Goal: Check status: Check status

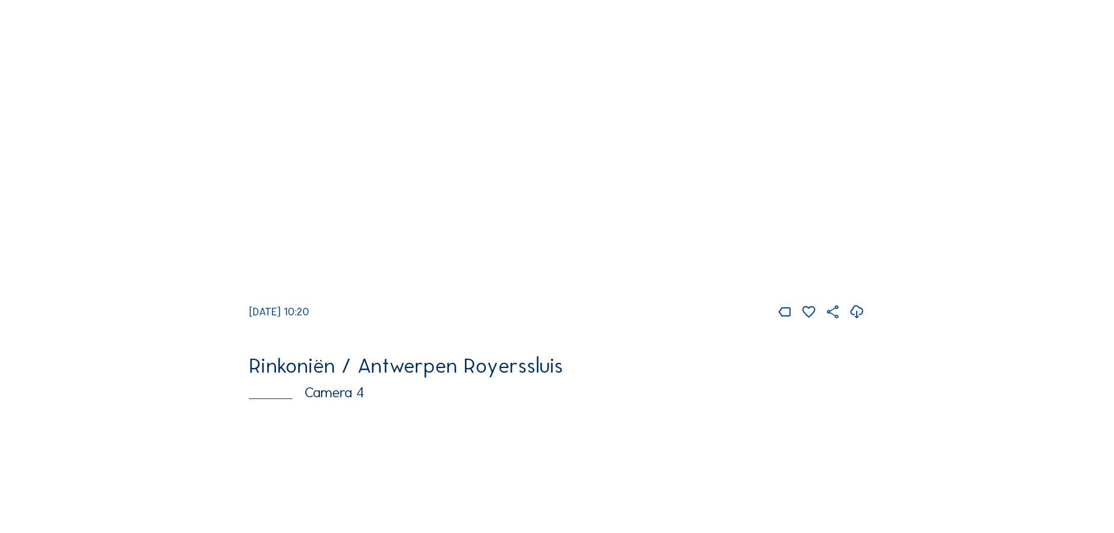
scroll to position [1872, 0]
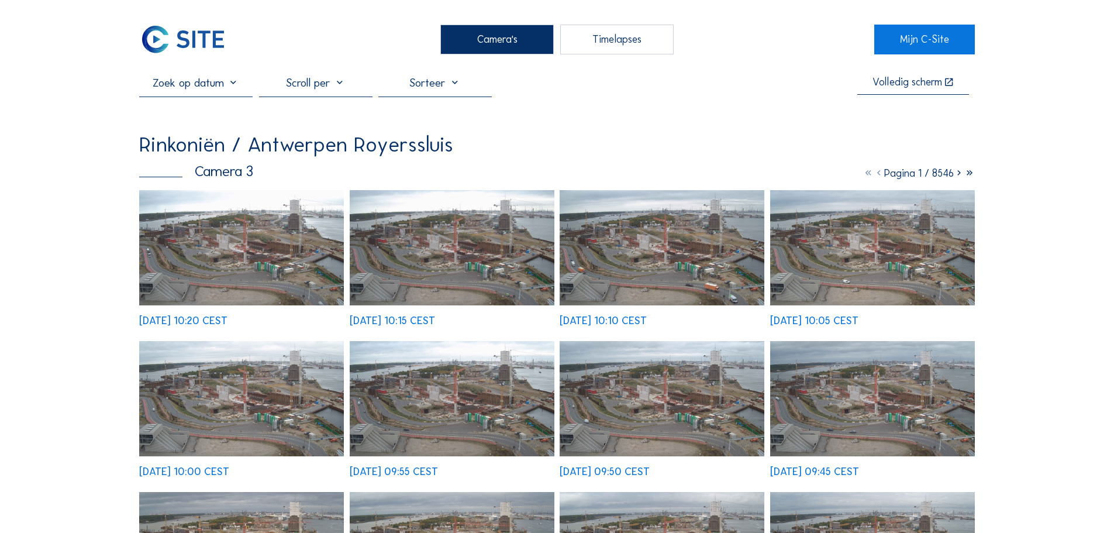
click at [240, 268] on img at bounding box center [241, 247] width 205 height 115
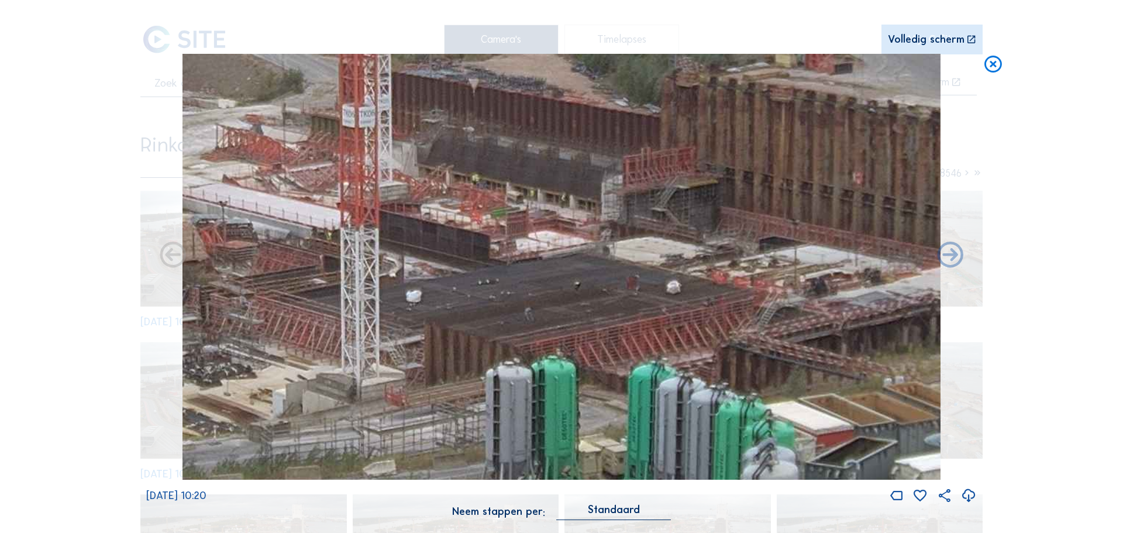
click at [992, 65] on icon at bounding box center [992, 65] width 21 height 22
